Goal: Complete application form

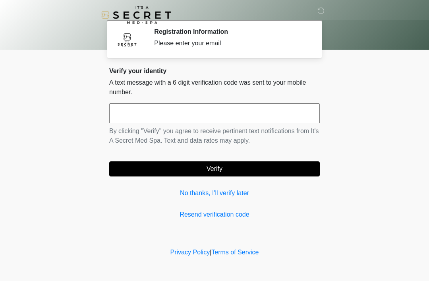
click at [275, 115] on input "text" at bounding box center [214, 113] width 211 height 20
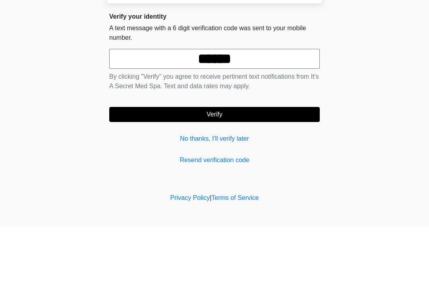
type input "******"
click at [273, 161] on button "Verify" at bounding box center [214, 168] width 211 height 15
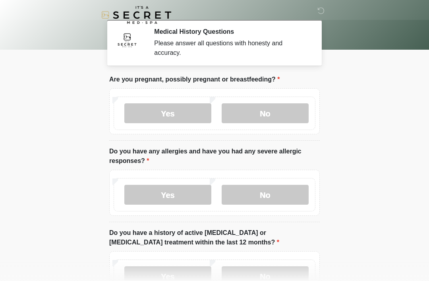
click at [281, 113] on label "No" at bounding box center [265, 113] width 87 height 20
click at [280, 197] on label "No" at bounding box center [265, 195] width 87 height 20
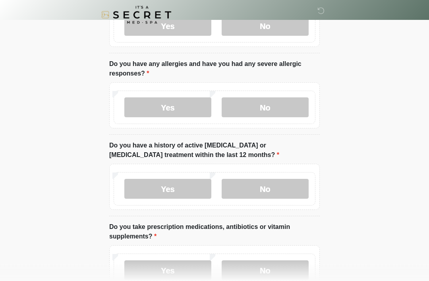
click at [292, 186] on label "No" at bounding box center [265, 189] width 87 height 20
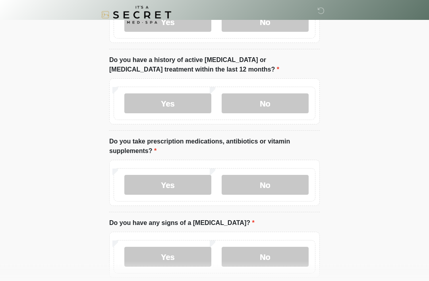
click at [285, 178] on label "No" at bounding box center [265, 185] width 87 height 20
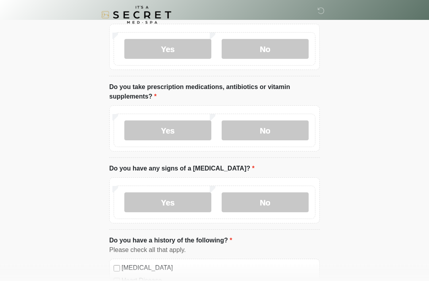
scroll to position [227, 0]
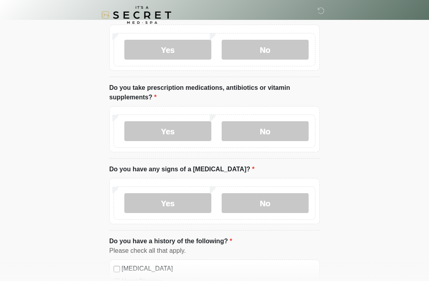
click at [202, 123] on label "Yes" at bounding box center [167, 131] width 87 height 20
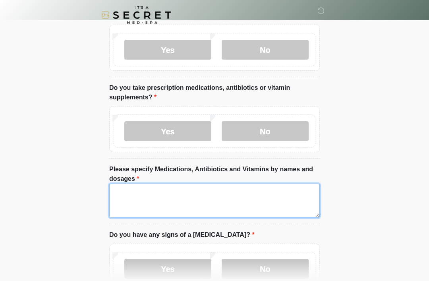
click at [254, 197] on textarea "Please specify Medications, Antibiotics and Vitamins by names and dosages" at bounding box center [214, 201] width 211 height 34
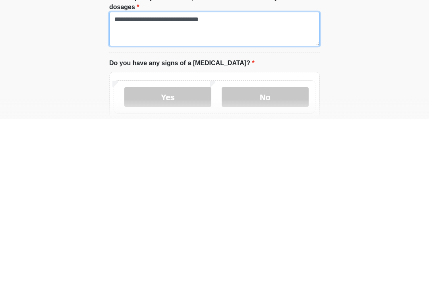
type textarea "**********"
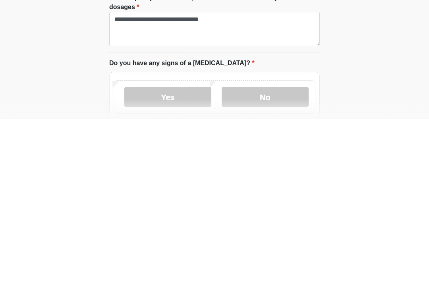
click at [276, 249] on label "No" at bounding box center [265, 259] width 87 height 20
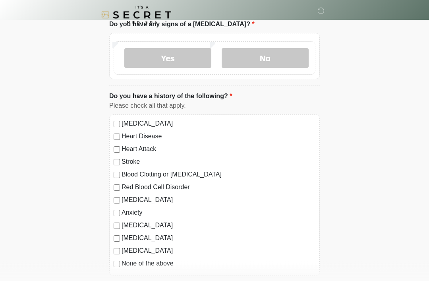
scroll to position [435, 0]
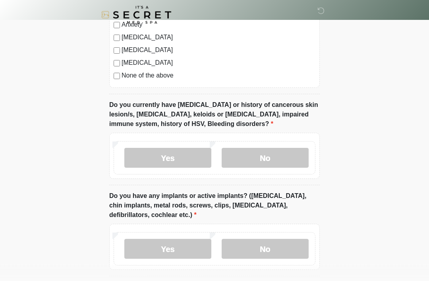
click at [285, 161] on label "No" at bounding box center [265, 158] width 87 height 20
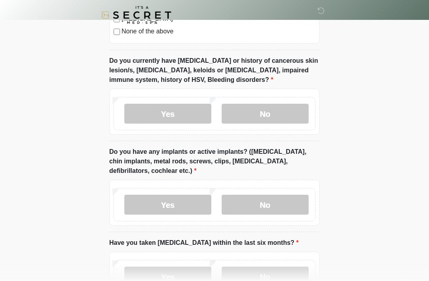
scroll to position [672, 0]
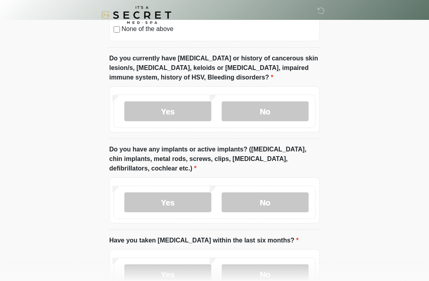
click at [279, 193] on label "No" at bounding box center [265, 202] width 87 height 20
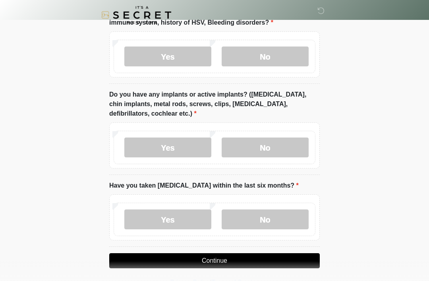
scroll to position [726, 0]
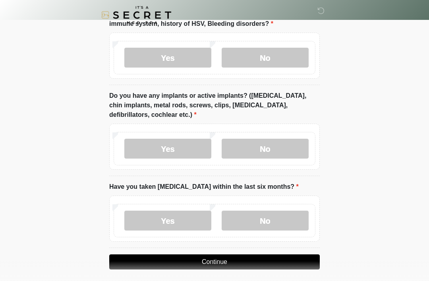
click at [272, 219] on label "No" at bounding box center [265, 221] width 87 height 20
click at [262, 259] on button "Continue" at bounding box center [214, 261] width 211 height 15
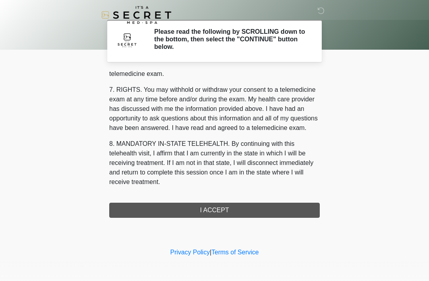
scroll to position [339, 0]
click at [254, 207] on button "I ACCEPT" at bounding box center [214, 210] width 211 height 15
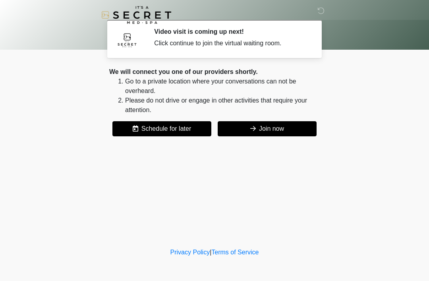
click at [282, 130] on button "Join now" at bounding box center [267, 128] width 99 height 15
